Goal: Information Seeking & Learning: Learn about a topic

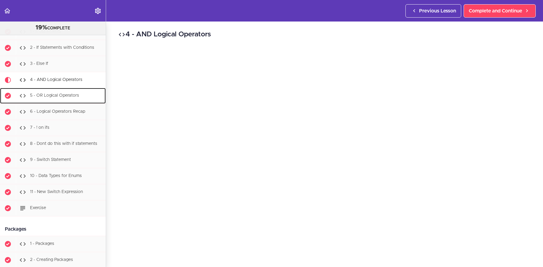
click at [50, 98] on span "5 - OR Logical Operators" at bounding box center [54, 96] width 49 height 4
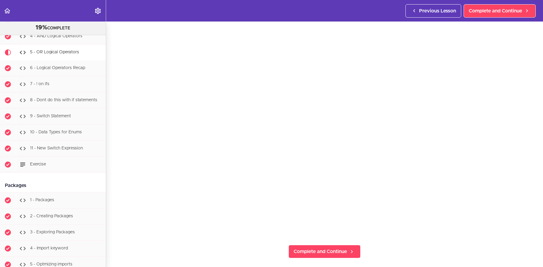
scroll to position [50, 0]
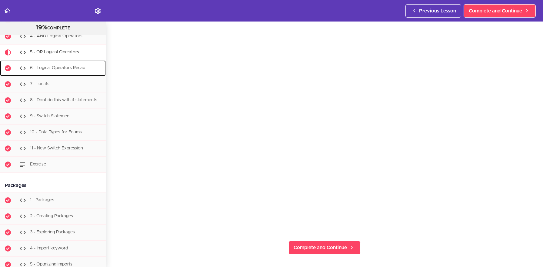
click at [46, 67] on span "6 - Logical Operators Recap" at bounding box center [57, 68] width 55 height 4
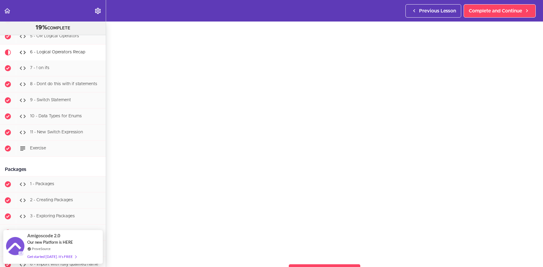
scroll to position [28, 0]
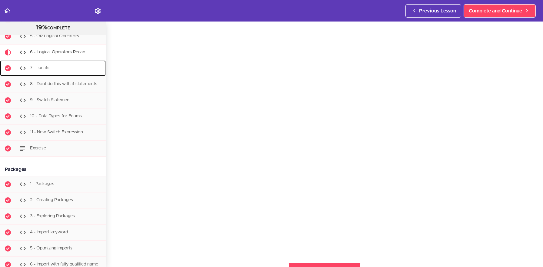
click at [73, 66] on div "7 - ! on ifs" at bounding box center [61, 68] width 90 height 13
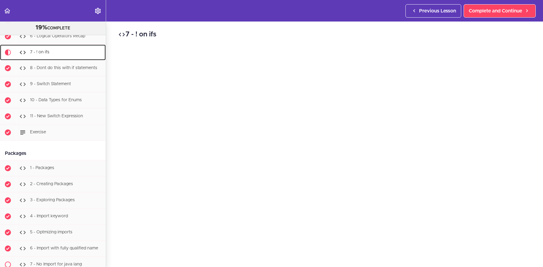
scroll to position [1191, 0]
click at [69, 70] on span "8 - Dont do this with if statements" at bounding box center [63, 68] width 67 height 4
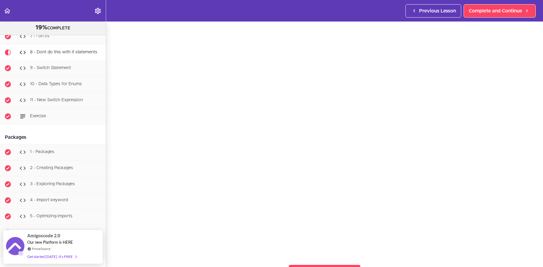
scroll to position [28, 0]
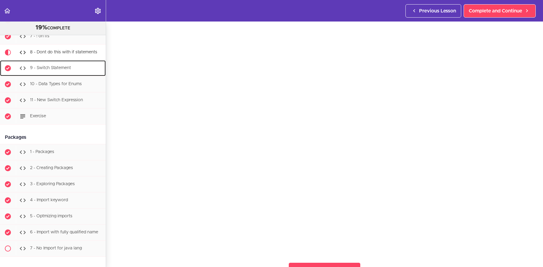
click at [45, 68] on span "9 - Switch Statement" at bounding box center [50, 68] width 41 height 4
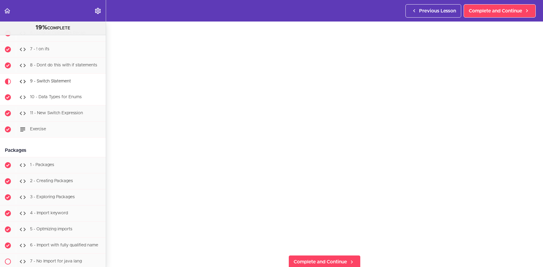
scroll to position [1189, 0]
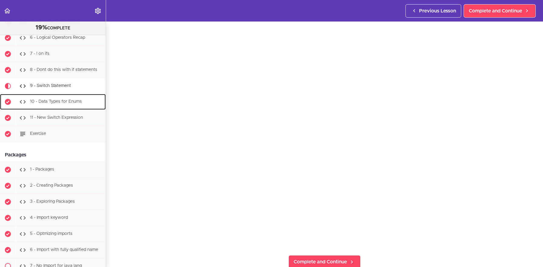
click at [61, 101] on span "10 - Data Types for Enums" at bounding box center [56, 102] width 52 height 4
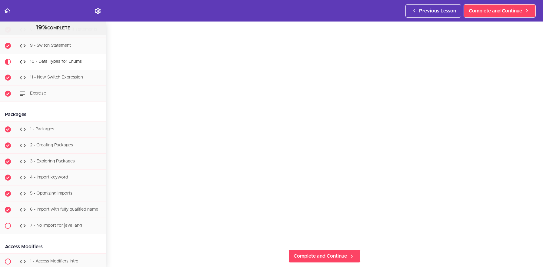
scroll to position [43, 0]
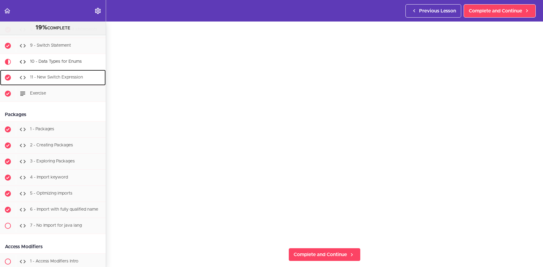
click at [75, 80] on div "11 - New Switch Expression" at bounding box center [61, 77] width 90 height 13
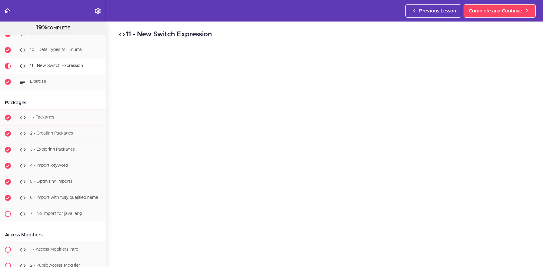
scroll to position [1257, 0]
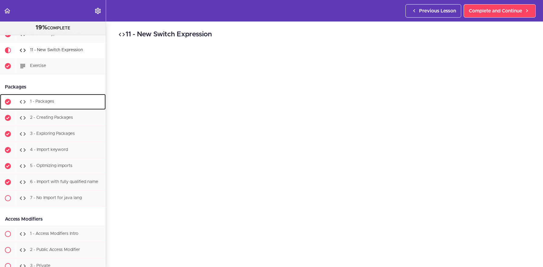
click at [48, 102] on span "1 - Packages" at bounding box center [42, 102] width 24 height 4
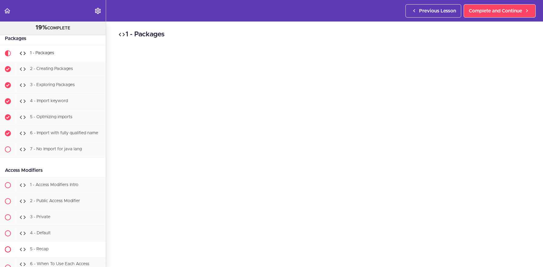
scroll to position [1254, 0]
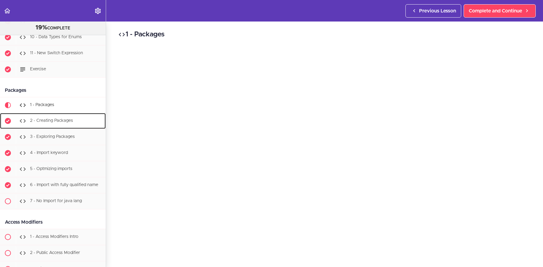
click at [49, 120] on span "2 - Creating Packages" at bounding box center [51, 121] width 43 height 4
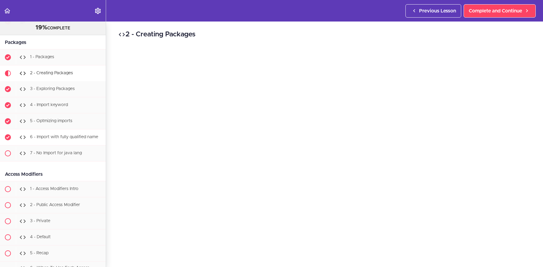
scroll to position [1299, 0]
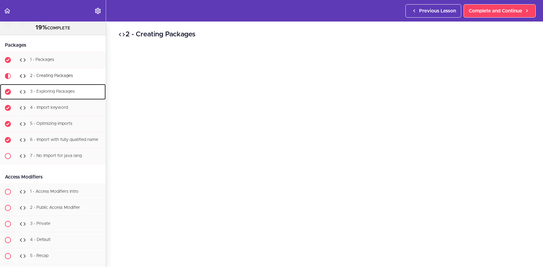
click at [63, 92] on span "3 - Exploring Packages" at bounding box center [52, 92] width 45 height 4
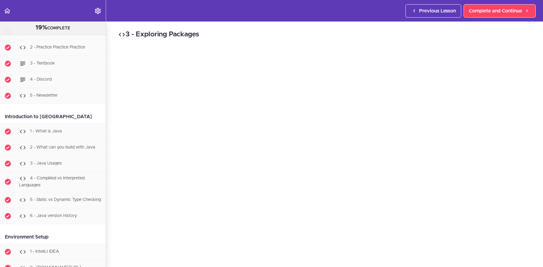
scroll to position [43, 0]
